Goal: Find specific page/section: Find specific page/section

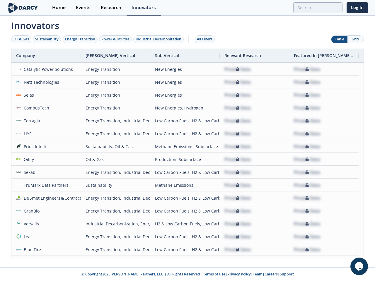
click at [21, 39] on div "Oil & Gas" at bounding box center [21, 39] width 16 height 5
click at [47, 39] on div "Sustainability" at bounding box center [46, 39] width 23 height 5
click at [80, 39] on div "Energy Transition" at bounding box center [80, 39] width 30 height 5
click at [116, 39] on div "Power & Utilities" at bounding box center [115, 39] width 28 height 5
click at [160, 39] on div "Industrial Decarbonization" at bounding box center [159, 39] width 46 height 5
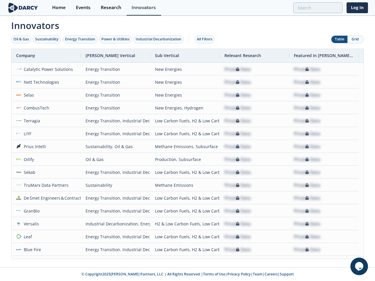
click at [206, 39] on div "All Filters" at bounding box center [205, 39] width 16 height 5
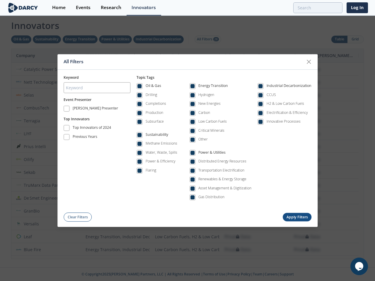
click at [355, 39] on div "All Filters Keyword Event Presenter [PERSON_NAME] Presenter Top Innovators Top …" at bounding box center [187, 140] width 375 height 281
click at [187, 154] on div "Oil & Gas Drilling Completions Production Subsurface Sustainability Methane Emi…" at bounding box center [223, 143] width 175 height 127
